Goal: Check status: Check status

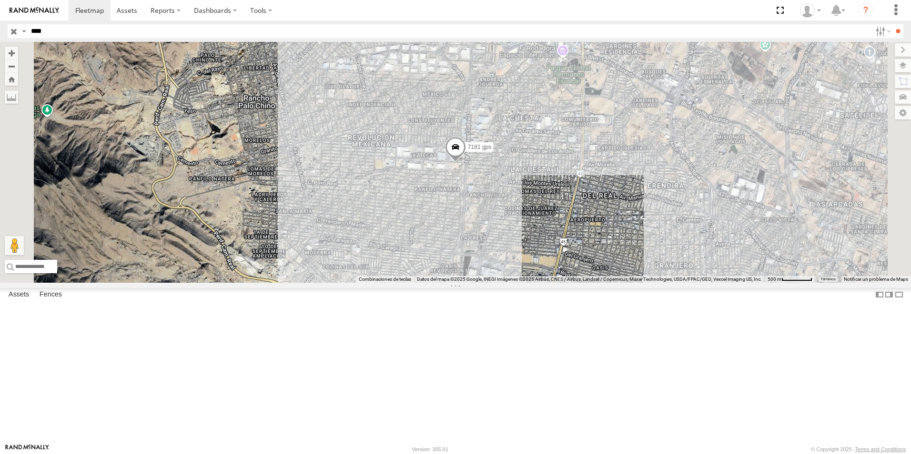
drag, startPoint x: 25, startPoint y: 41, endPoint x: -14, endPoint y: 52, distance: 40.1
click at [0, 52] on html at bounding box center [455, 227] width 911 height 454
type input "****"
click at [892, 24] on input "**" at bounding box center [897, 31] width 11 height 14
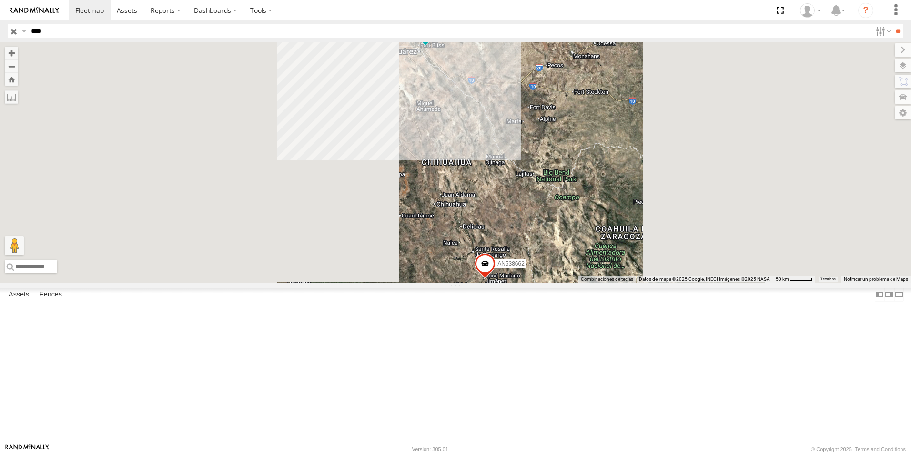
click at [0, 0] on div "Video" at bounding box center [0, 0] width 0 height 0
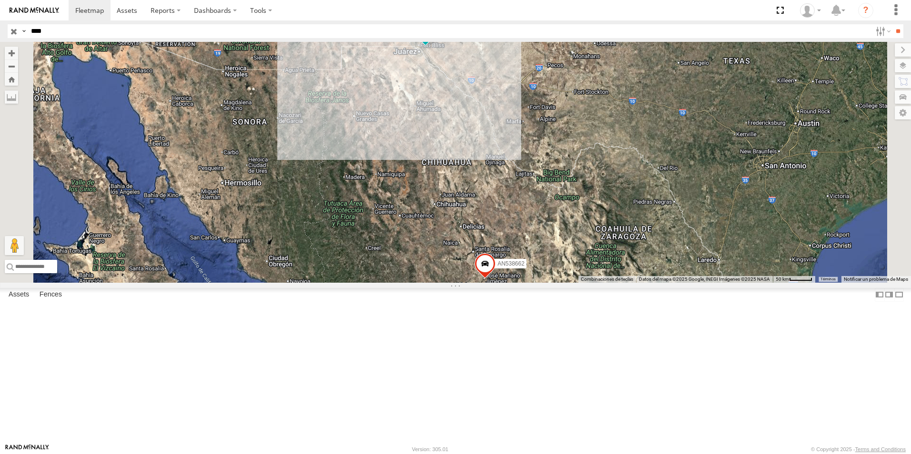
click at [0, 0] on div "FILTERTEK" at bounding box center [0, 0] width 0 height 0
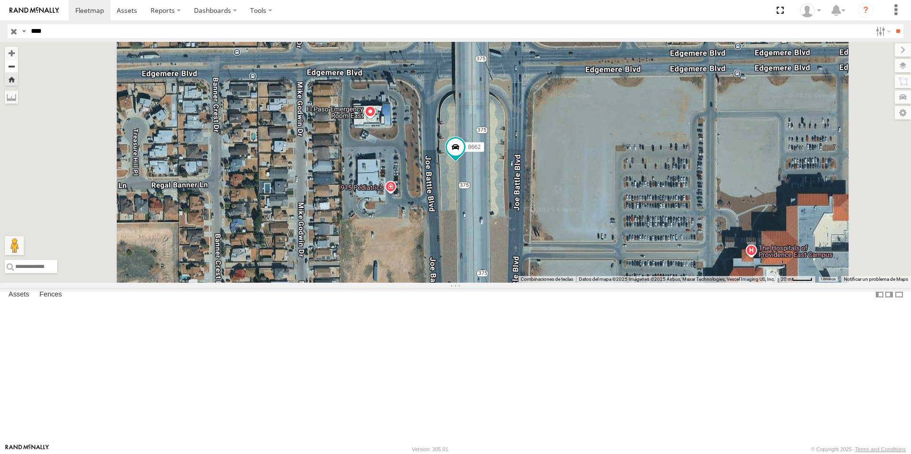
click at [18, 68] on button "Zoom out" at bounding box center [11, 66] width 13 height 13
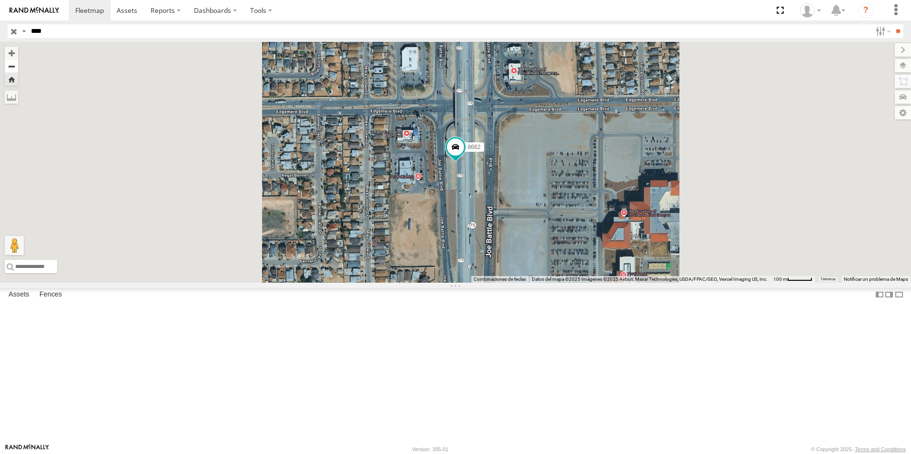
click at [18, 68] on button "Zoom out" at bounding box center [11, 66] width 13 height 13
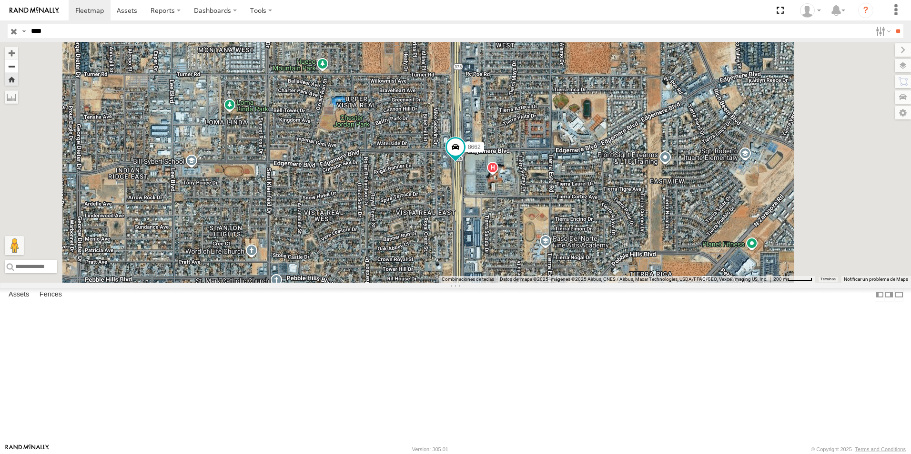
click at [18, 68] on button "Zoom out" at bounding box center [11, 66] width 13 height 13
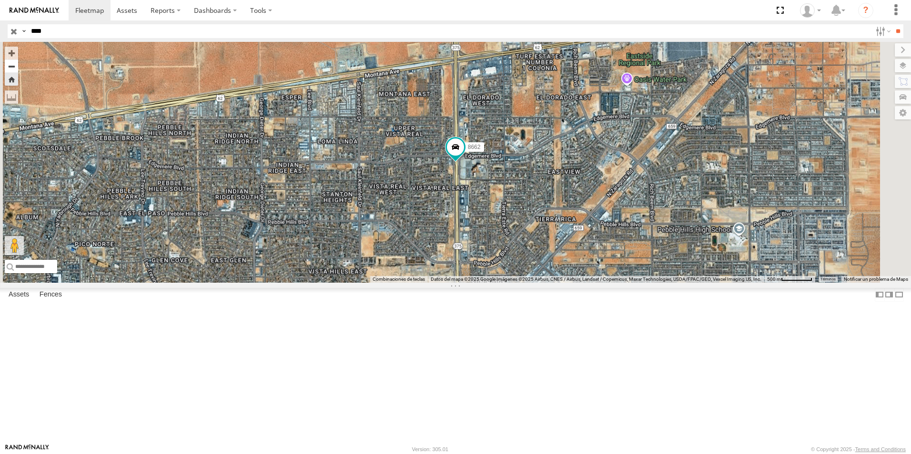
click at [18, 68] on button "Zoom out" at bounding box center [11, 66] width 13 height 13
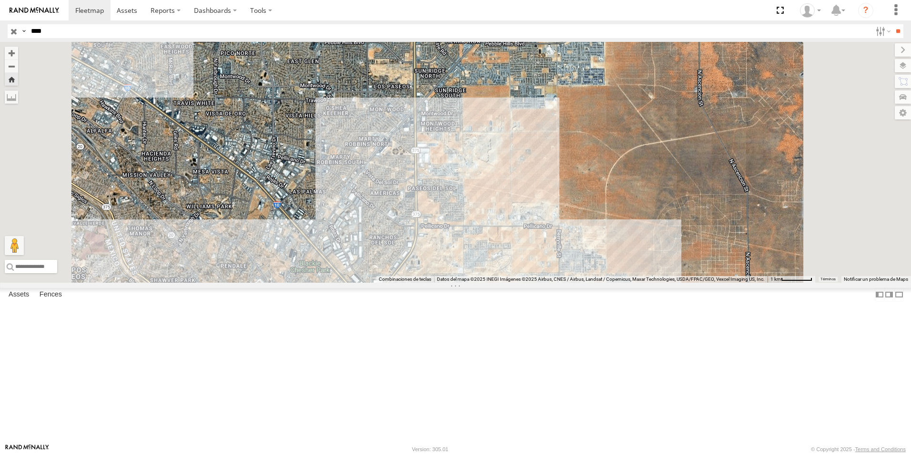
drag, startPoint x: 474, startPoint y: 280, endPoint x: 443, endPoint y: 167, distance: 117.5
click at [443, 167] on div "8662" at bounding box center [455, 162] width 911 height 241
